Goal: Task Accomplishment & Management: Understand process/instructions

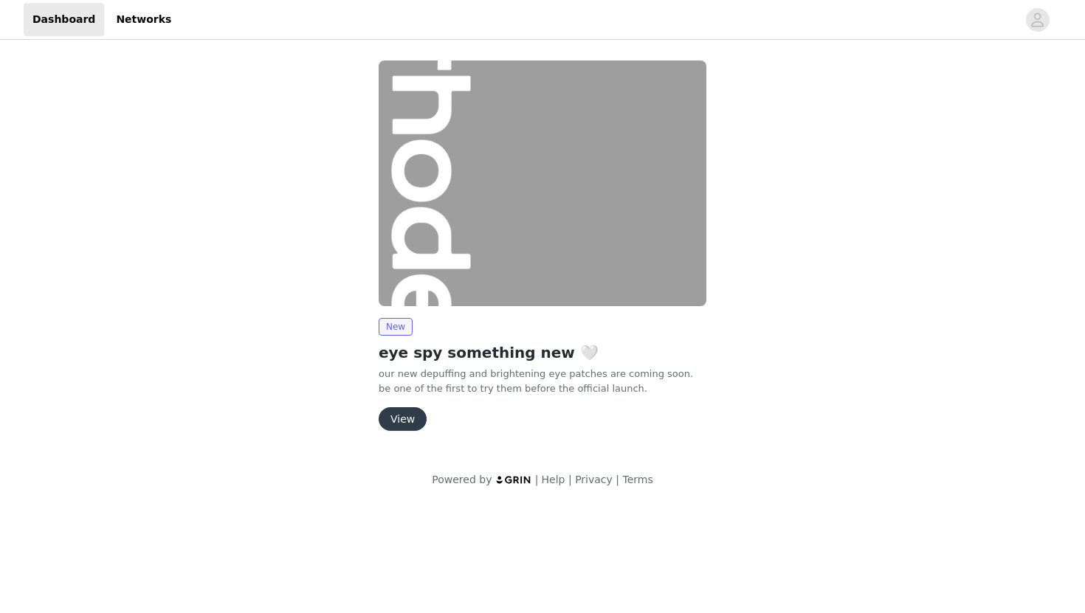
click at [398, 422] on button "View" at bounding box center [403, 419] width 48 height 24
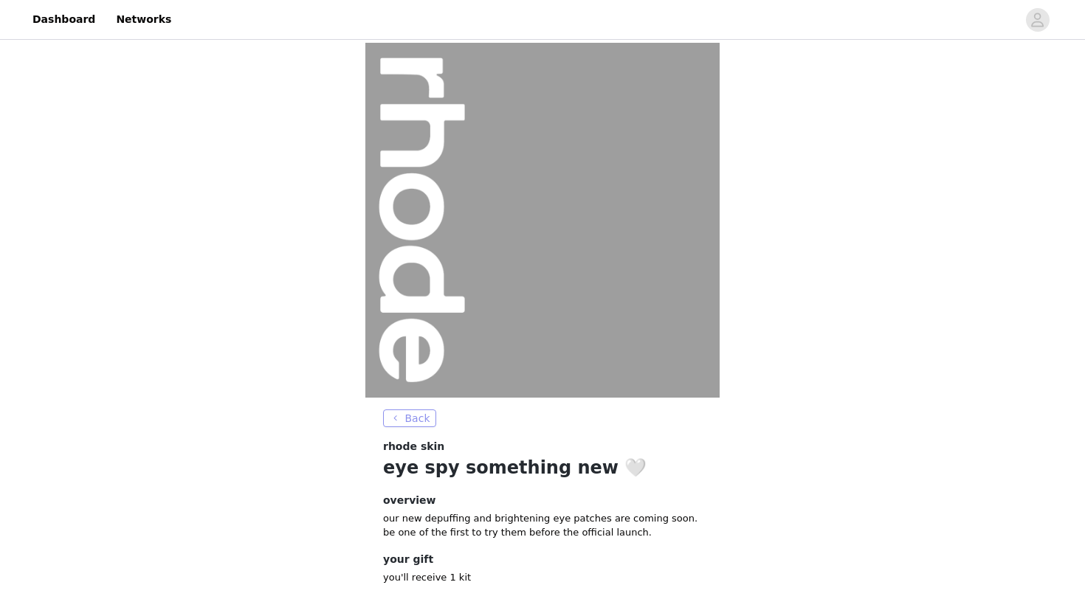
scroll to position [72, 0]
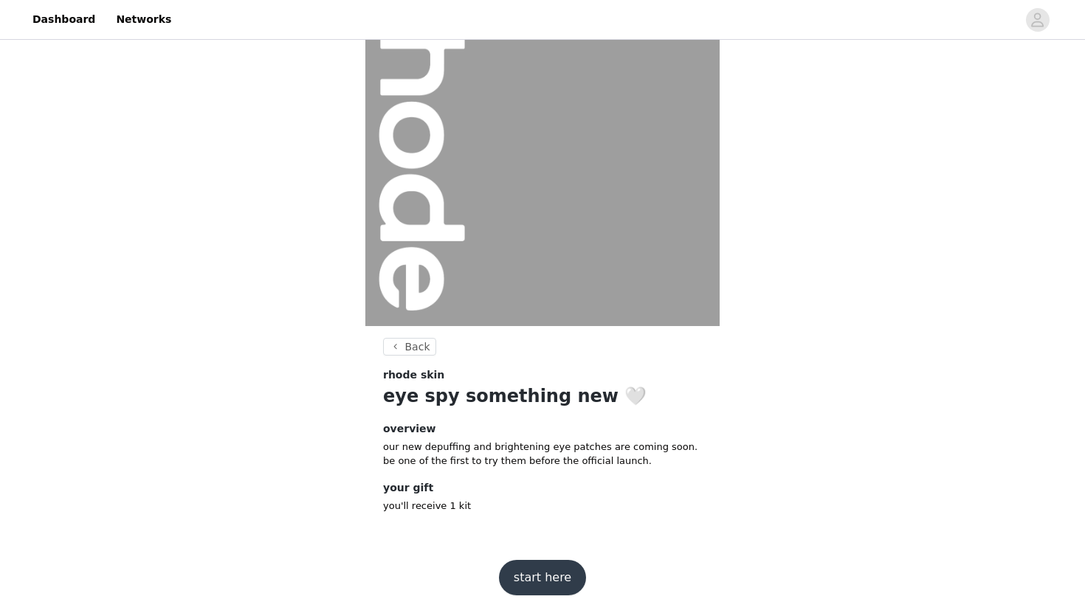
click at [525, 574] on button "start here" at bounding box center [542, 577] width 87 height 35
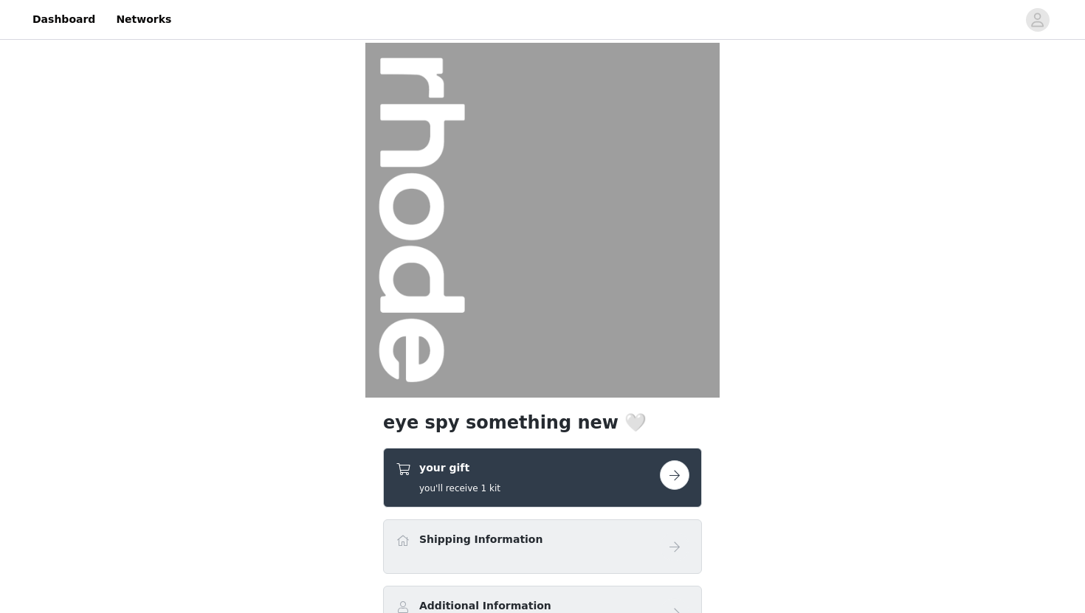
scroll to position [152, 0]
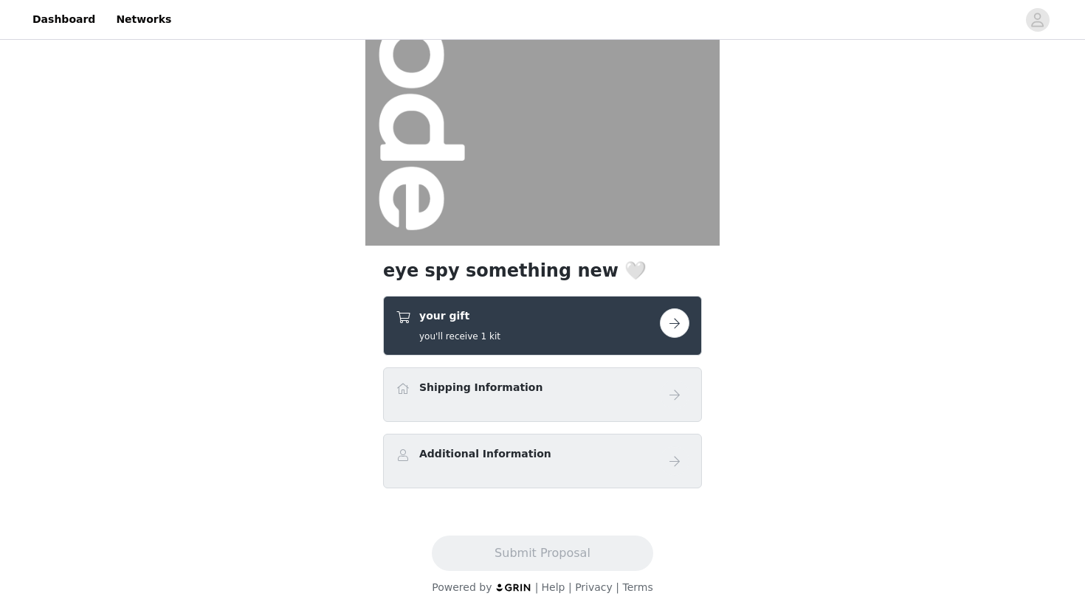
click at [682, 331] on button "button" at bounding box center [675, 323] width 30 height 30
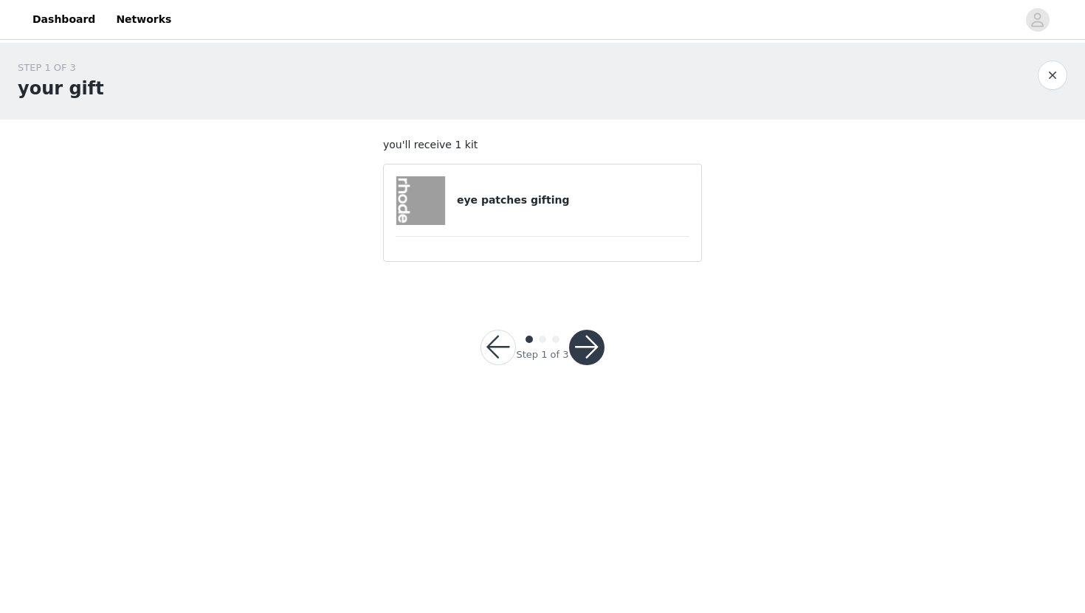
click at [593, 348] on button "button" at bounding box center [586, 347] width 35 height 35
